Goal: Task Accomplishment & Management: Manage account settings

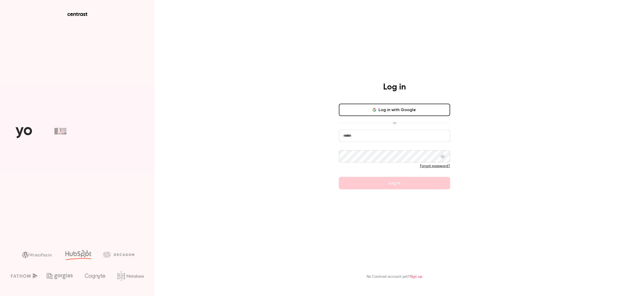
type input "**********"
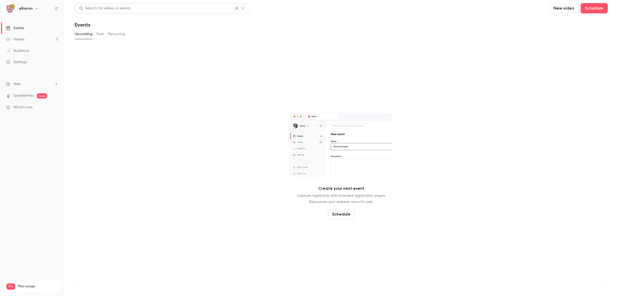
click at [36, 108] on p "What's new" at bounding box center [28, 107] width 44 height 5
click at [167, 75] on div at bounding box center [309, 148] width 618 height 296
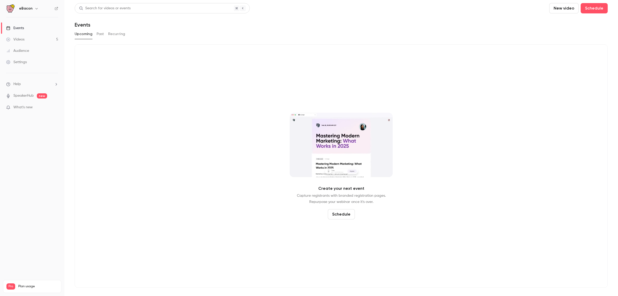
click at [12, 27] on div "Events" at bounding box center [15, 28] width 18 height 5
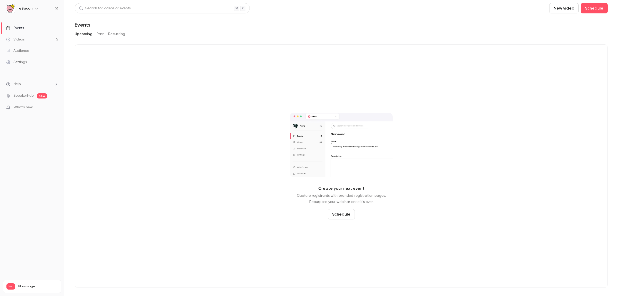
click at [104, 36] on button "Past" at bounding box center [100, 34] width 7 height 8
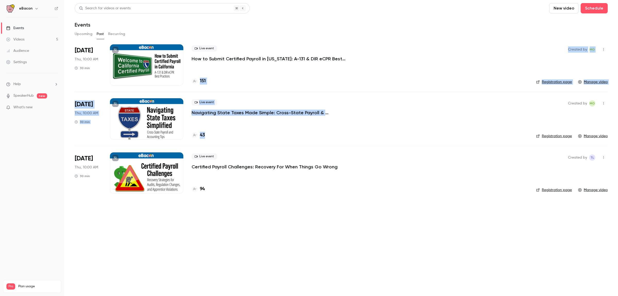
drag, startPoint x: 285, startPoint y: 134, endPoint x: 257, endPoint y: 66, distance: 73.7
click at [257, 66] on ul "[DATE] Thu, 10:00 AM 30 min Live event How to Submit Certified Payroll in [US_S…" at bounding box center [341, 121] width 533 height 155
click at [257, 66] on div "Live event How to Submit Certified Payroll in [US_STATE]: A-131 & DIR eCPR Best…" at bounding box center [360, 64] width 336 height 41
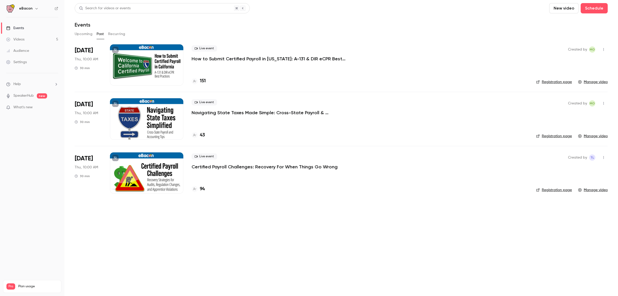
click at [84, 34] on button "Upcoming" at bounding box center [84, 34] width 18 height 8
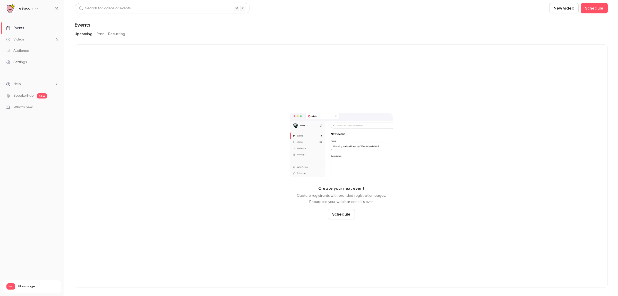
click at [102, 35] on button "Past" at bounding box center [100, 34] width 7 height 8
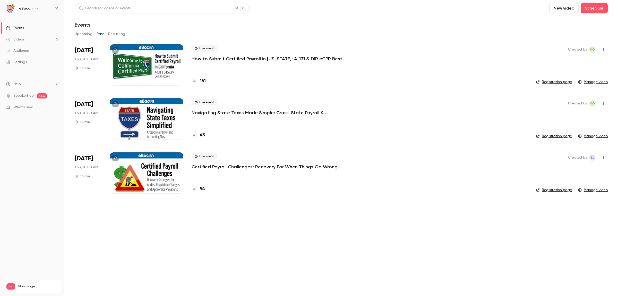
click at [604, 49] on icon "button" at bounding box center [604, 50] width 4 height 4
click at [568, 77] on div "Duplicate" at bounding box center [583, 75] width 39 height 5
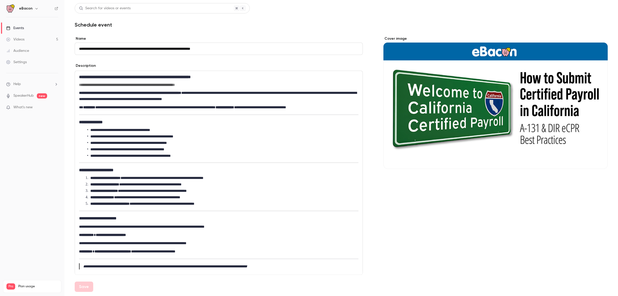
click at [227, 49] on input "**********" at bounding box center [219, 49] width 288 height 12
drag, startPoint x: 223, startPoint y: 50, endPoint x: 84, endPoint y: 29, distance: 141.1
click at [84, 29] on div "**********" at bounding box center [341, 253] width 533 height 501
type input "*"
click at [181, 65] on div "Description" at bounding box center [219, 66] width 288 height 6
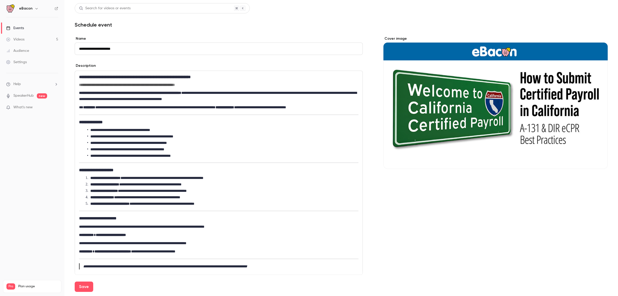
click at [308, 27] on h1 "Schedule event" at bounding box center [341, 25] width 533 height 6
click at [597, 159] on button "Cover image" at bounding box center [599, 159] width 10 height 10
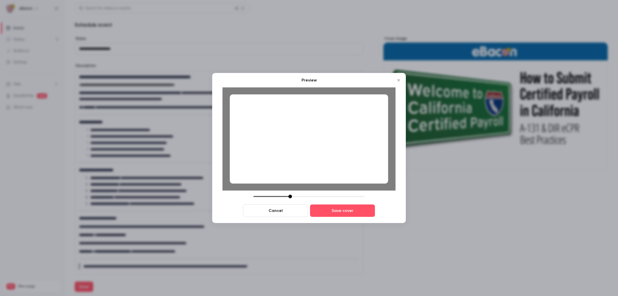
drag, startPoint x: 277, startPoint y: 110, endPoint x: 278, endPoint y: 116, distance: 6.4
click at [278, 116] on div at bounding box center [309, 138] width 158 height 89
click at [337, 211] on button "Save cover" at bounding box center [342, 210] width 65 height 12
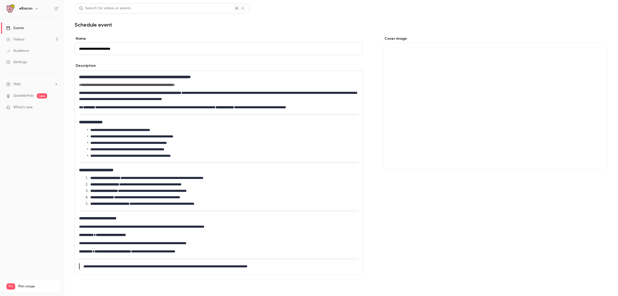
click at [77, 286] on button "Save" at bounding box center [84, 286] width 19 height 10
type input "**********"
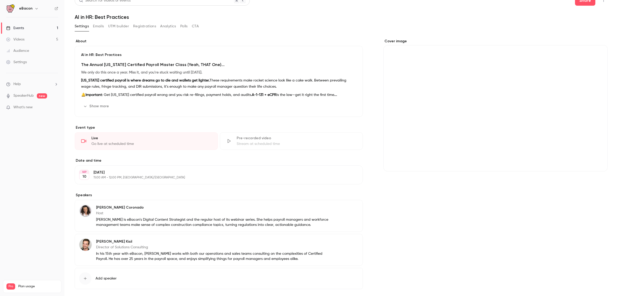
scroll to position [8, 0]
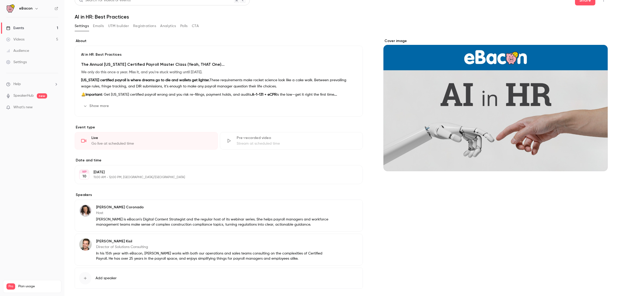
click at [139, 173] on p "[DATE]" at bounding box center [215, 172] width 242 height 5
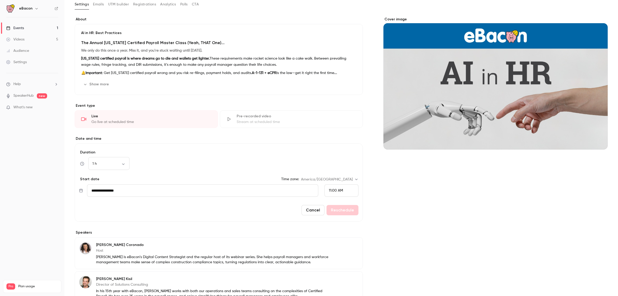
scroll to position [30, 0]
click at [138, 193] on input "**********" at bounding box center [202, 190] width 231 height 12
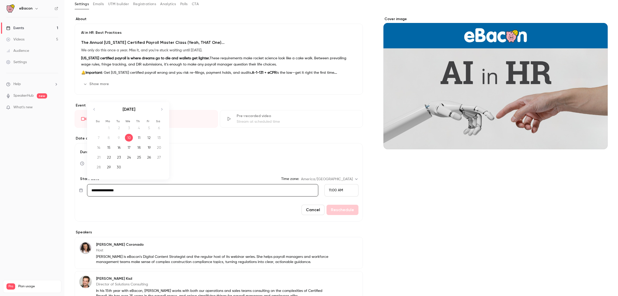
click at [162, 109] on icon "Move forward to switch to the next month." at bounding box center [162, 109] width 6 height 6
click at [142, 138] on div "9" at bounding box center [139, 138] width 8 height 8
type input "**********"
click at [334, 192] on span "11:00 AM" at bounding box center [336, 190] width 14 height 4
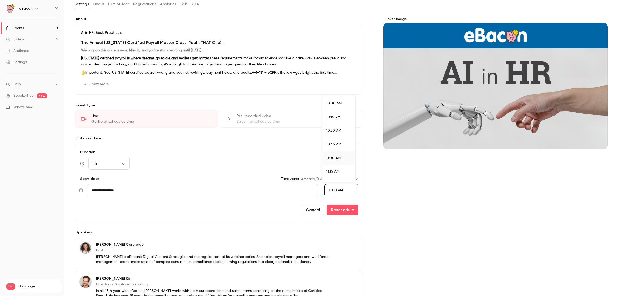
scroll to position [544, 0]
click at [344, 106] on div "10:00 AM" at bounding box center [338, 104] width 25 height 5
click at [347, 210] on button "Reschedule" at bounding box center [343, 210] width 32 height 10
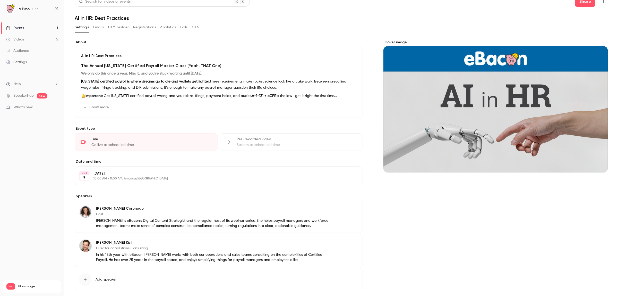
scroll to position [33, 0]
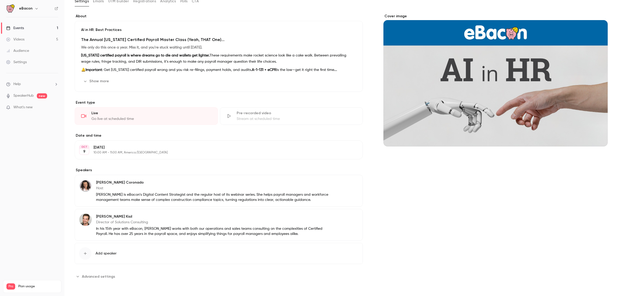
click at [349, 216] on button "Edit" at bounding box center [349, 217] width 19 height 8
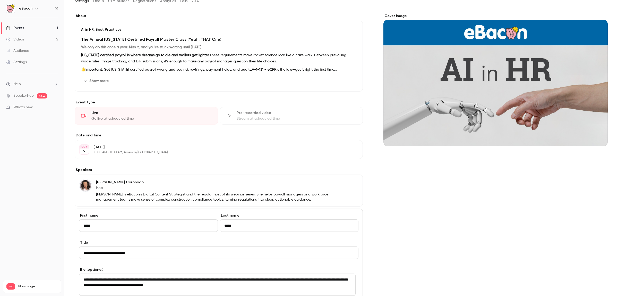
scroll to position [150, 0]
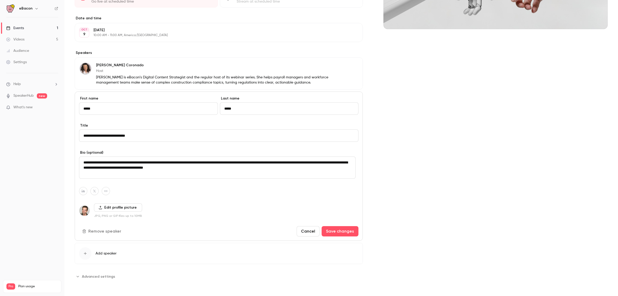
click at [103, 229] on button "Remove speaker" at bounding box center [102, 231] width 46 height 10
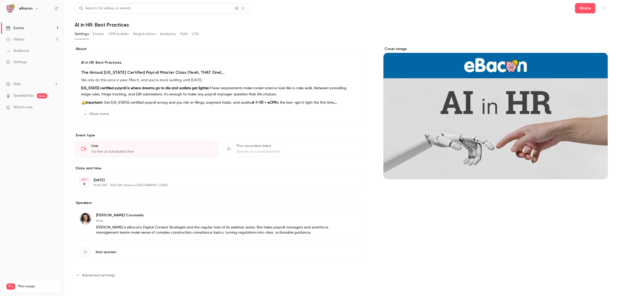
scroll to position [0, 0]
click at [104, 254] on span "Add speaker" at bounding box center [106, 251] width 21 height 5
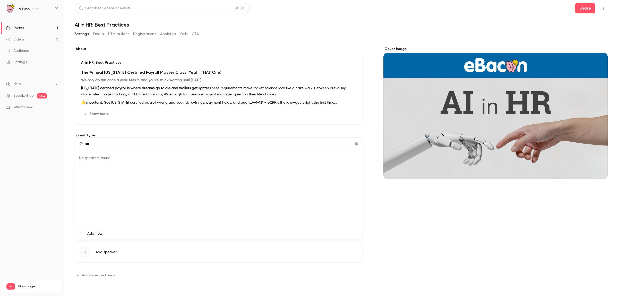
type input "***"
click at [58, 176] on div at bounding box center [309, 148] width 618 height 296
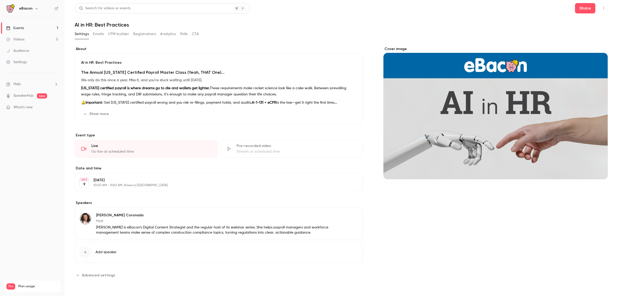
click at [104, 253] on span "Add speaker" at bounding box center [106, 251] width 21 height 5
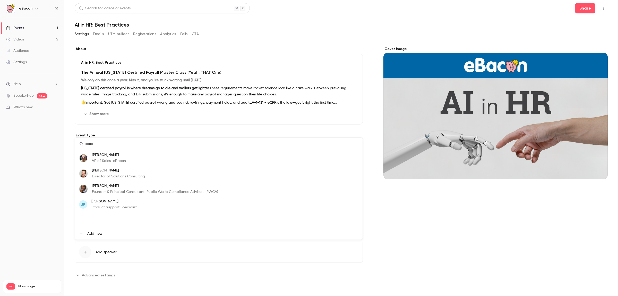
click at [101, 234] on span "Add new" at bounding box center [94, 233] width 15 height 5
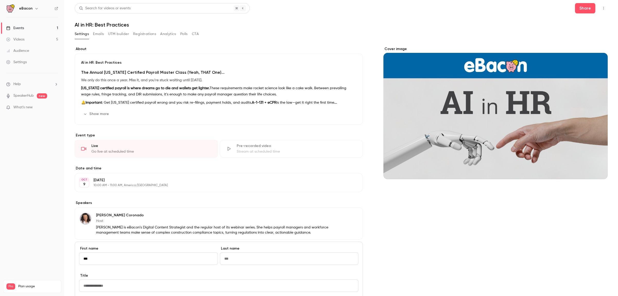
click at [106, 258] on input "***" at bounding box center [148, 258] width 139 height 12
type input "****"
click at [268, 259] on input "Last name" at bounding box center [289, 258] width 139 height 12
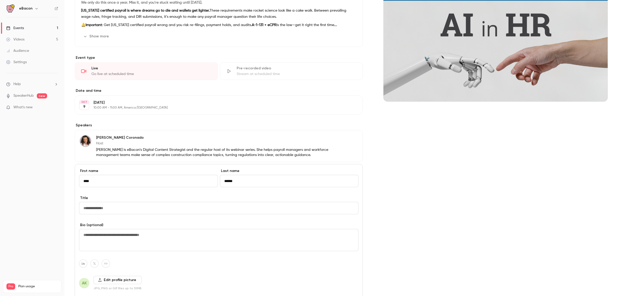
scroll to position [127, 0]
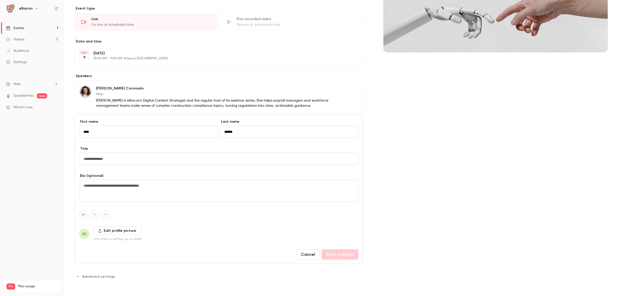
type input "******"
click at [162, 189] on textarea at bounding box center [219, 191] width 280 height 22
click at [121, 158] on input "Title" at bounding box center [219, 159] width 280 height 12
type input "**********"
click at [351, 256] on button "Save changes" at bounding box center [340, 254] width 37 height 10
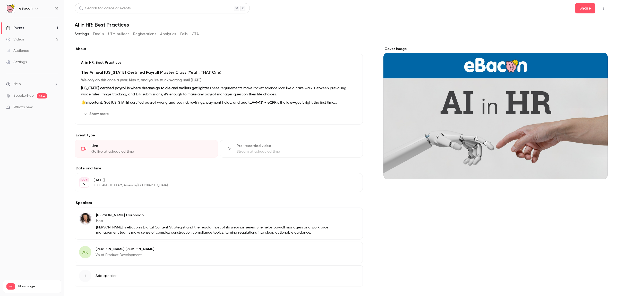
scroll to position [23, 0]
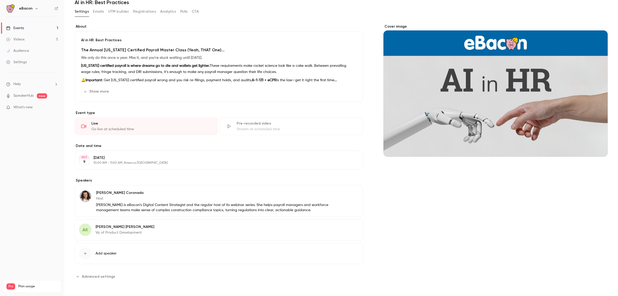
click at [95, 90] on button "Show more" at bounding box center [96, 91] width 31 height 8
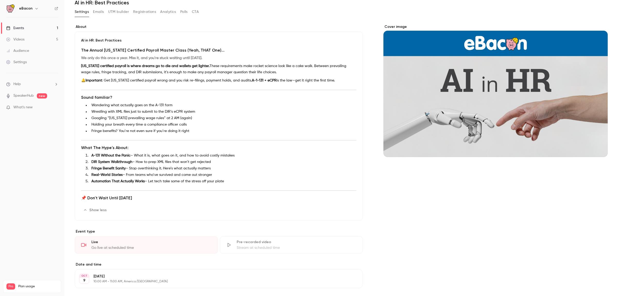
scroll to position [0, 0]
